Goal: Information Seeking & Learning: Learn about a topic

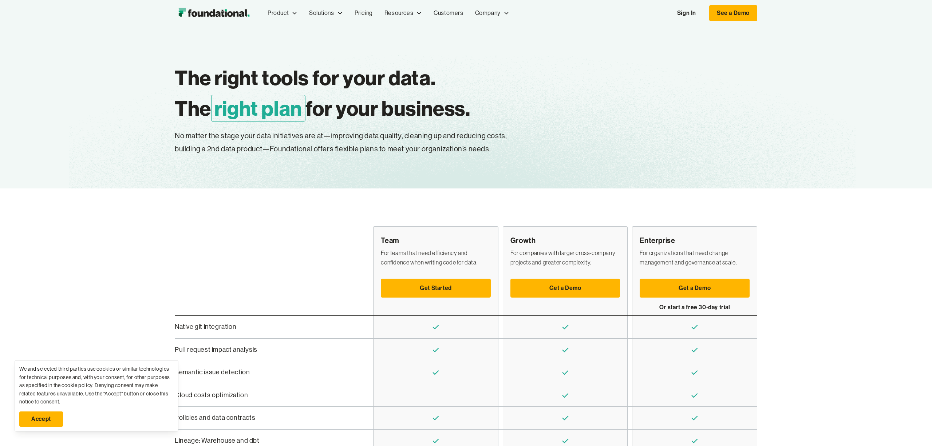
click at [664, 174] on div "The right tools for your data. The right plan for your business. Easily change …" at bounding box center [466, 107] width 582 height 162
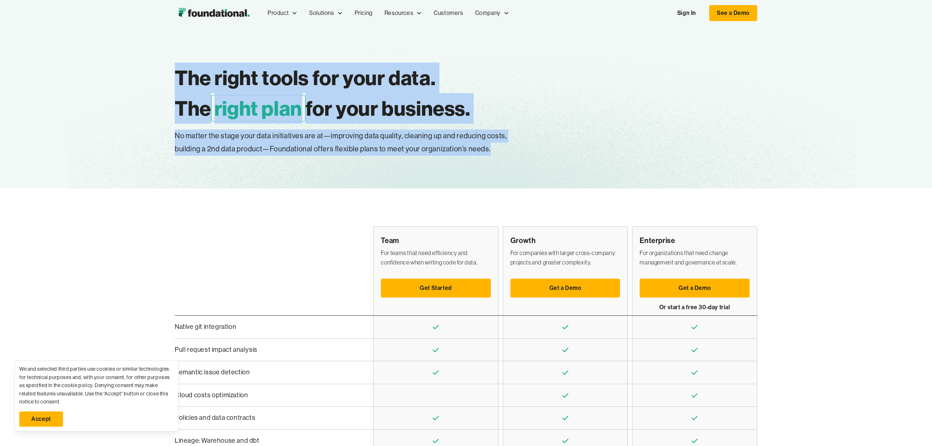
drag, startPoint x: 496, startPoint y: 153, endPoint x: 145, endPoint y: 78, distance: 359.1
click at [145, 78] on div "The right tools for your data. The right plan for your business. Easily change …" at bounding box center [466, 107] width 932 height 162
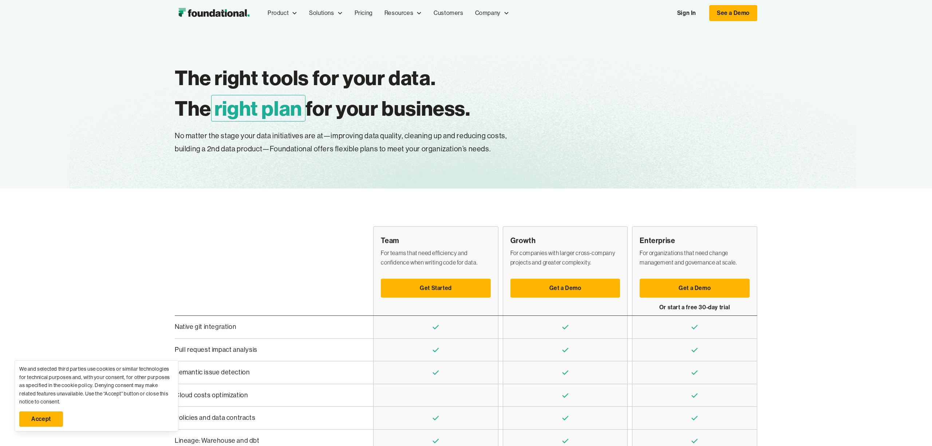
click at [367, 172] on div "The right tools for your data. The right plan for your business. Easily change …" at bounding box center [466, 107] width 582 height 162
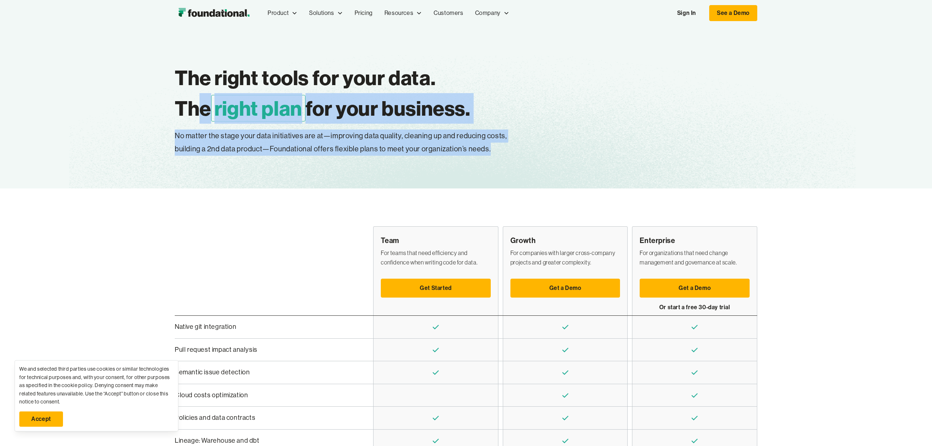
drag, startPoint x: 519, startPoint y: 146, endPoint x: 202, endPoint y: 106, distance: 319.8
click at [202, 106] on div "The right tools for your data. The right plan for your business. Easily change …" at bounding box center [466, 109] width 582 height 93
click at [506, 14] on icon at bounding box center [506, 13] width 6 height 6
click at [365, 7] on link "Pricing" at bounding box center [364, 13] width 30 height 24
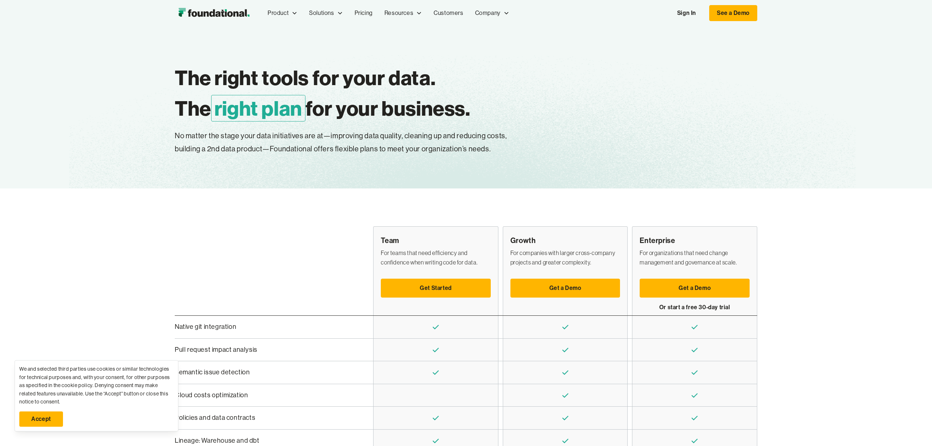
click at [72, 82] on div "The right tools for your data. The right plan for your business. Easily change …" at bounding box center [466, 107] width 932 height 162
